Goal: Transaction & Acquisition: Purchase product/service

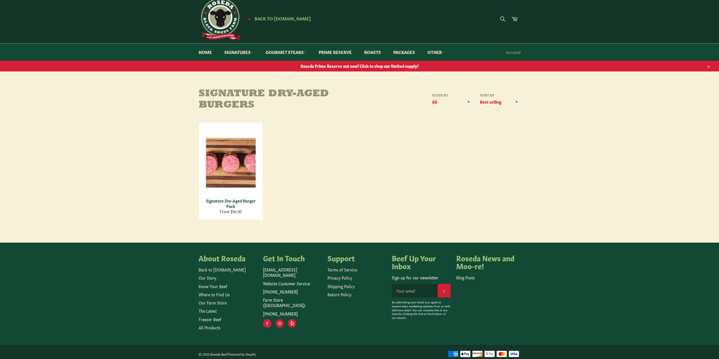
scroll to position [12, 0]
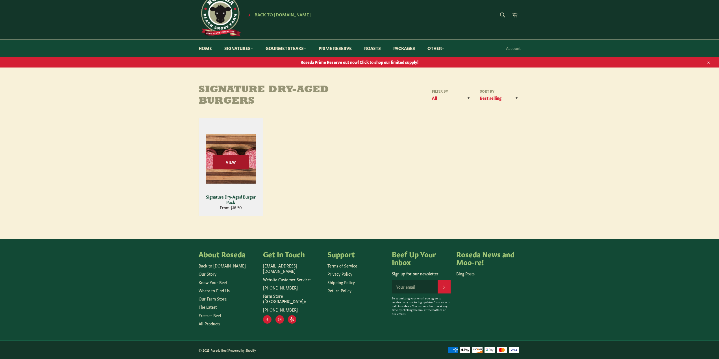
click at [229, 162] on span "View" at bounding box center [231, 162] width 36 height 14
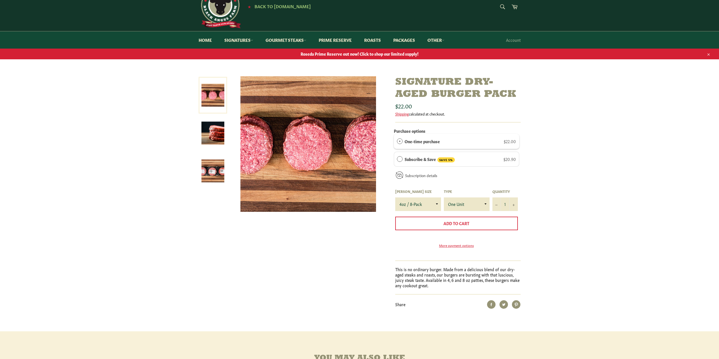
scroll to position [28, 0]
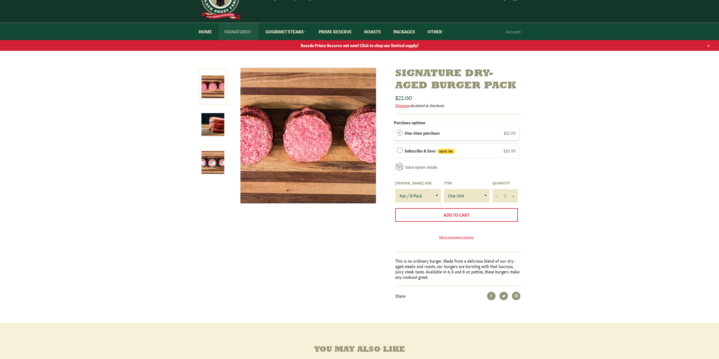
click at [251, 31] on icon at bounding box center [251, 31] width 3 height 3
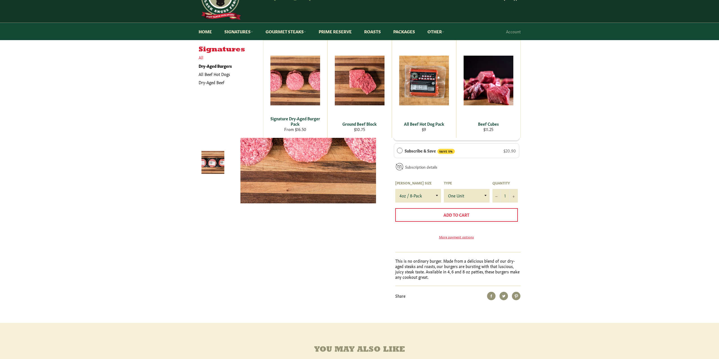
click at [199, 58] on link "All" at bounding box center [229, 57] width 67 height 8
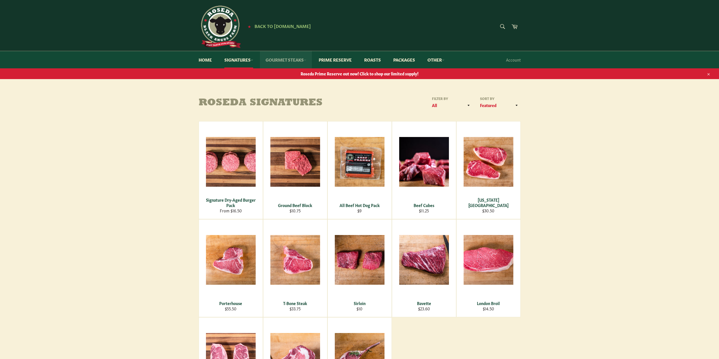
click at [304, 60] on link "Gourmet Steaks" at bounding box center [286, 59] width 52 height 17
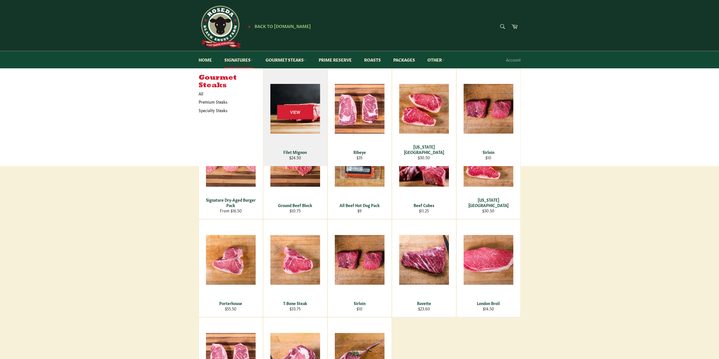
click at [296, 102] on div "View" at bounding box center [295, 117] width 64 height 97
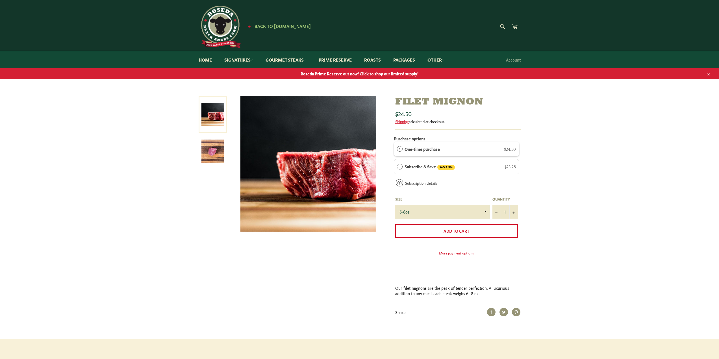
click at [486, 211] on select "6-8oz" at bounding box center [442, 212] width 94 height 14
click at [461, 193] on div "Purchase options One-time purchase $24.50 Subscribe & Save SAVE 5% $23.28 Deliv…" at bounding box center [456, 165] width 125 height 62
